Goal: Task Accomplishment & Management: Manage account settings

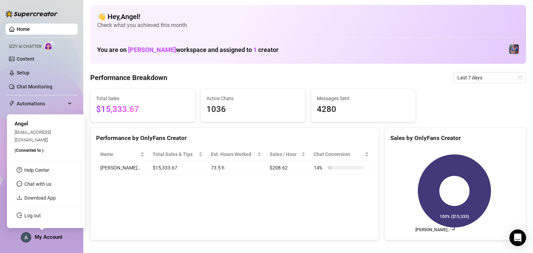
click at [46, 236] on span "My Account" at bounding box center [49, 237] width 28 height 6
click at [41, 217] on link "Log out" at bounding box center [32, 216] width 17 height 6
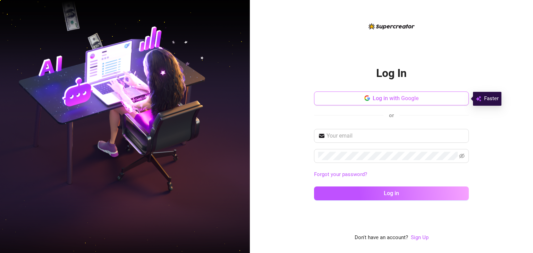
click at [215, 98] on span "Log in with Google" at bounding box center [396, 98] width 46 height 7
